Goal: Task Accomplishment & Management: Manage account settings

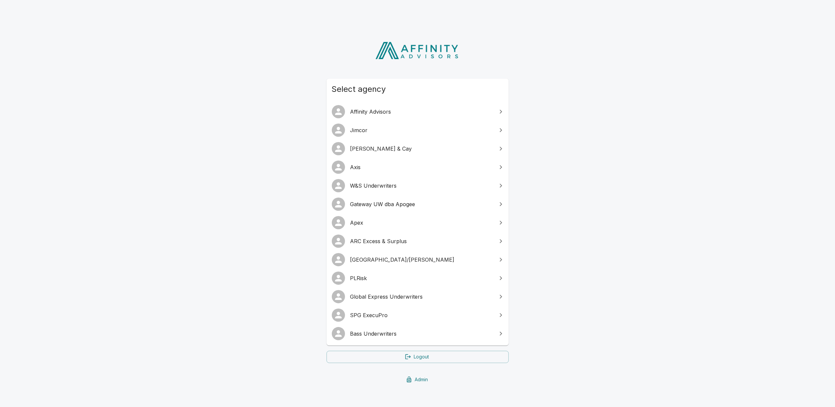
click at [415, 357] on link "Logout" at bounding box center [418, 357] width 182 height 12
